Goal: Communication & Community: Answer question/provide support

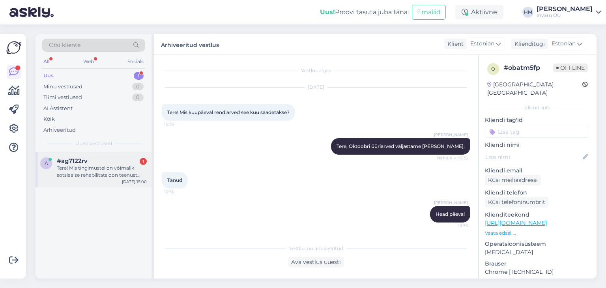
click at [99, 168] on div "Tere! Mis tingimustel on võimalik sotsiaalse rehabilitatsioon teenust pakkuvate…" at bounding box center [102, 171] width 90 height 14
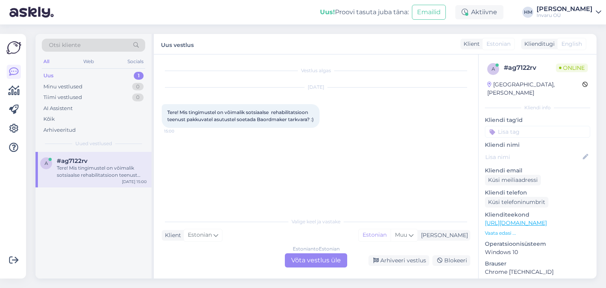
drag, startPoint x: 166, startPoint y: 110, endPoint x: 312, endPoint y: 131, distance: 148.2
click at [312, 128] on div "Tere! Mis tingimustel on võimalik sotsiaalse rehabilitatsioon teenust pakkuvate…" at bounding box center [241, 116] width 158 height 24
copy span "Tere! Mis tingimustel on võimalik sotsiaalse rehabilitatsioon teenust pakkuvate…"
click at [326, 258] on div "Estonian to Estonian Võta vestlus üle" at bounding box center [316, 260] width 62 height 14
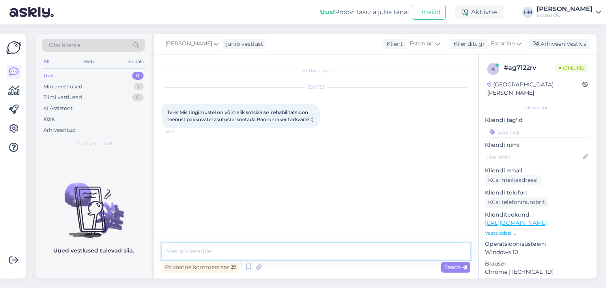
click at [178, 255] on textarea at bounding box center [316, 251] width 308 height 17
paste textarea "Kommunikatsiooniabivahendite spetsialist"
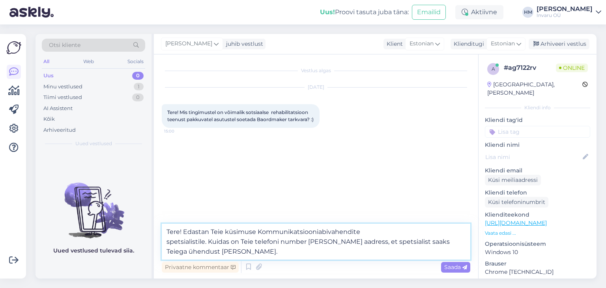
click at [252, 240] on textarea "Tere! Edastan Teie küsimuse Kommunikatsiooniabivahendite spetsialistile. Kuidas…" at bounding box center [316, 242] width 308 height 36
type textarea "Tere! Edastan Teie küsimuse Kommunikatsiooniabivahendite spetsialistile. Kuidas…"
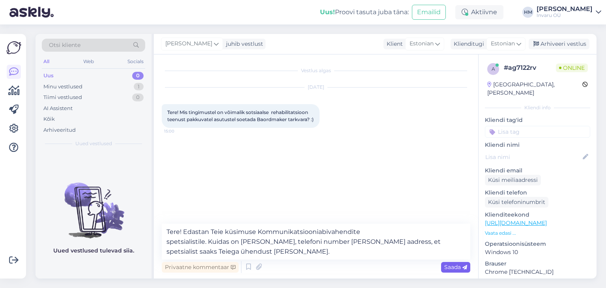
click at [454, 265] on span "Saada" at bounding box center [455, 266] width 23 height 7
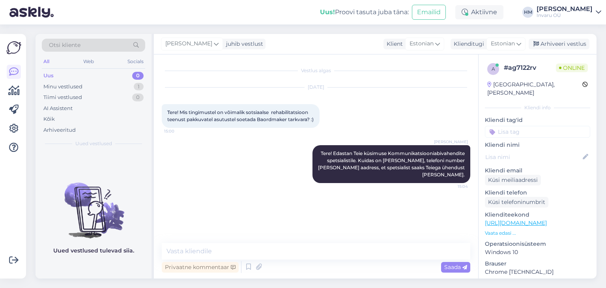
drag, startPoint x: 167, startPoint y: 110, endPoint x: 213, endPoint y: 125, distance: 48.2
click at [213, 125] on div "Tere! Mis tingimustel on võimalik sotsiaalse rehabilitatsioon teenust pakkuvate…" at bounding box center [241, 116] width 158 height 24
copy span "Tere! Mis tingimustel on võimalik sotsiaalse rehabilitatsioon teenust pakkuvate…"
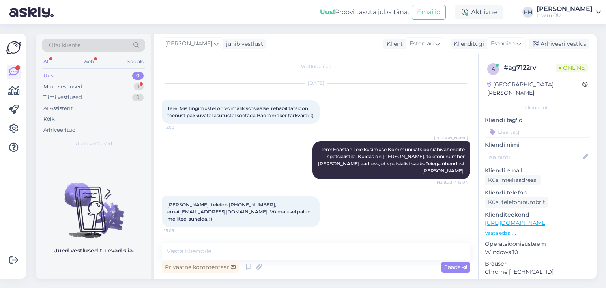
drag, startPoint x: 167, startPoint y: 202, endPoint x: 194, endPoint y: 220, distance: 32.1
click at [194, 220] on div "[PERSON_NAME], telefon [PHONE_NUMBER], email [EMAIL_ADDRESS][DOMAIN_NAME] . Või…" at bounding box center [241, 211] width 158 height 31
copy span "[PERSON_NAME], telefon [PHONE_NUMBER], email [EMAIL_ADDRESS][DOMAIN_NAME] . Või…"
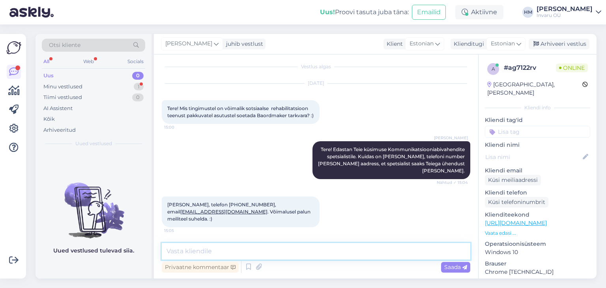
click at [237, 250] on textarea at bounding box center [316, 251] width 308 height 17
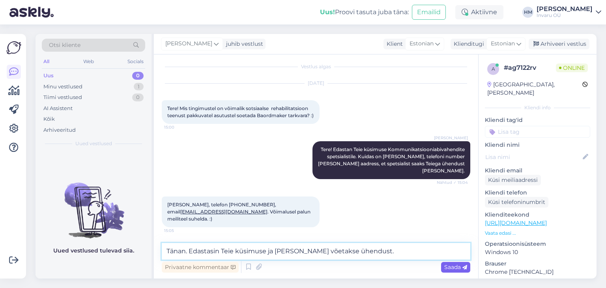
type textarea "Tänan. Edastasin Teie küsimuse ja [PERSON_NAME] võetakse ühendust."
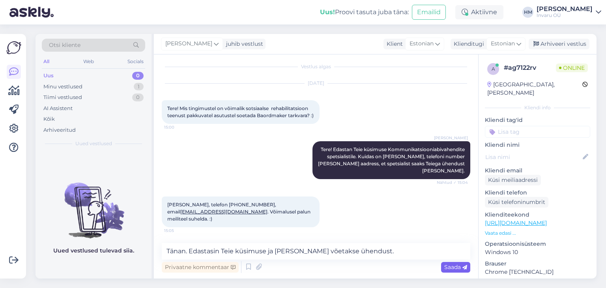
click at [449, 268] on span "Saada" at bounding box center [455, 266] width 23 height 7
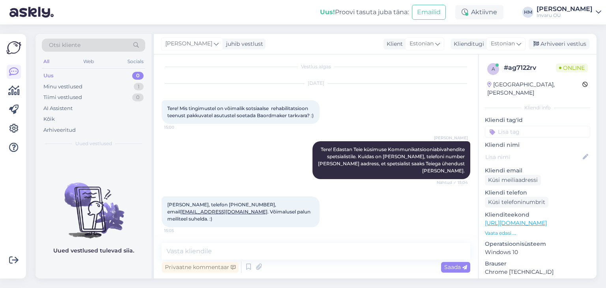
scroll to position [38, 0]
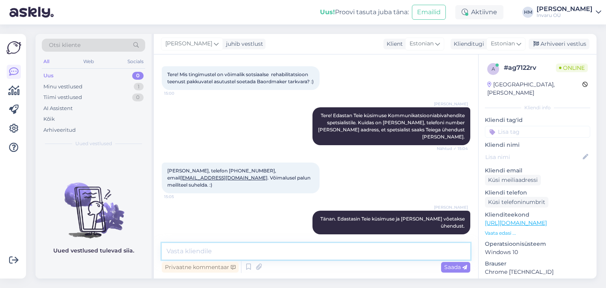
click at [221, 250] on textarea at bounding box center [316, 251] width 308 height 17
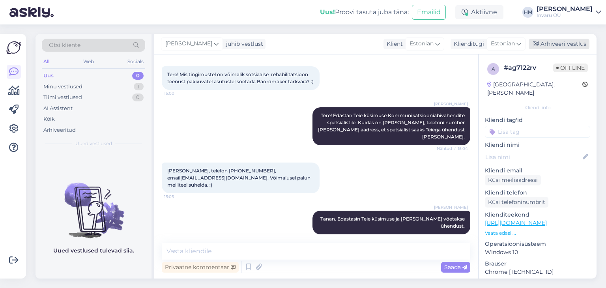
click at [577, 43] on div "Arhiveeri vestlus" at bounding box center [558, 44] width 61 height 11
